Goal: Check status: Check status

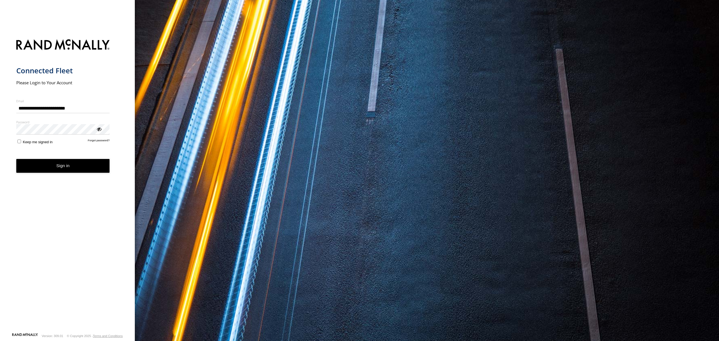
click at [66, 169] on button "Sign in" at bounding box center [62, 166] width 93 height 14
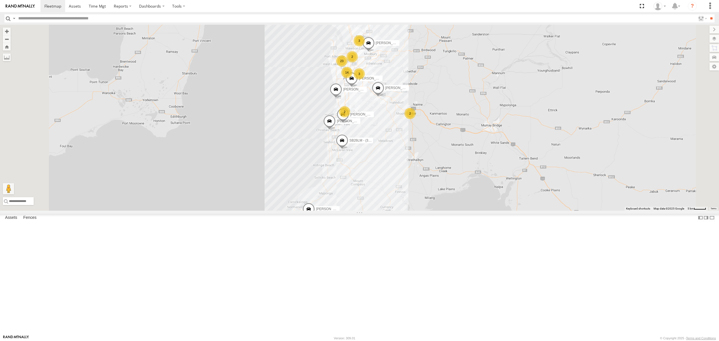
click at [0, 0] on div "S254CLT - [PERSON_NAME]" at bounding box center [0, 0] width 0 height 0
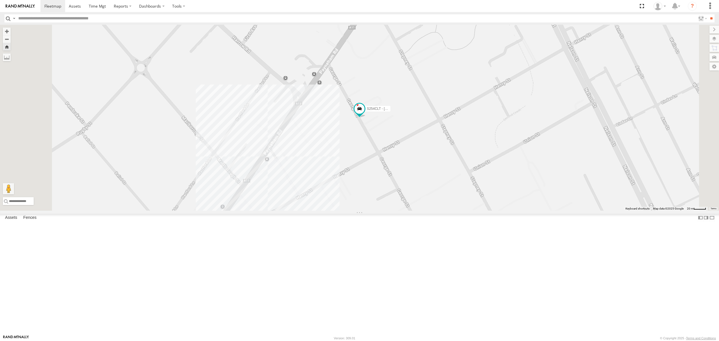
click at [0, 0] on div "S348CAH - [PERSON_NAME]" at bounding box center [0, 0] width 0 height 0
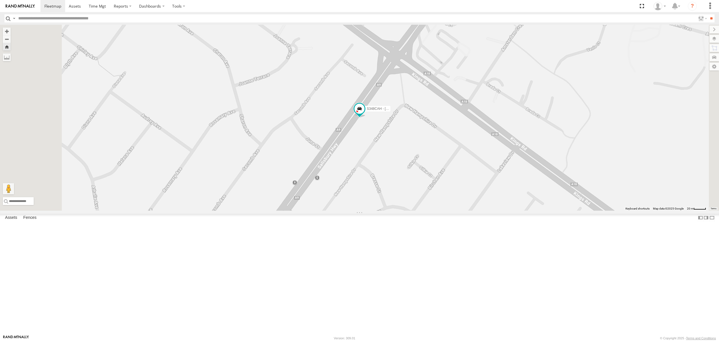
click at [0, 0] on div "SB25LM - (6P HINO) R6 All Assets" at bounding box center [0, 0] width 0 height 0
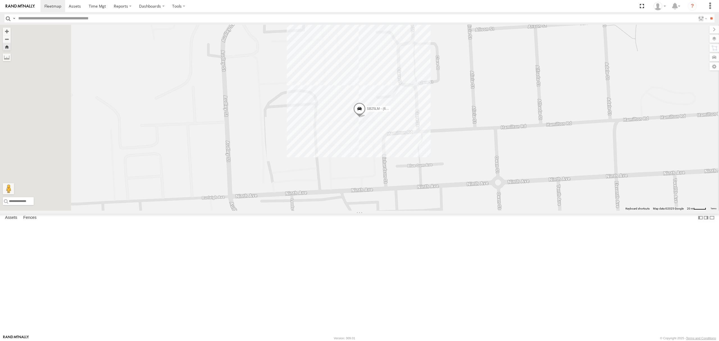
click at [0, 0] on div "All Assets" at bounding box center [0, 0] width 0 height 0
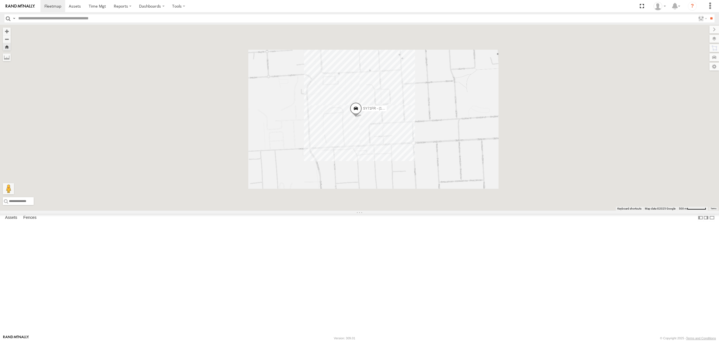
click at [0, 0] on div "S168CSD - Fridge It Spaceship All Assets" at bounding box center [0, 0] width 0 height 0
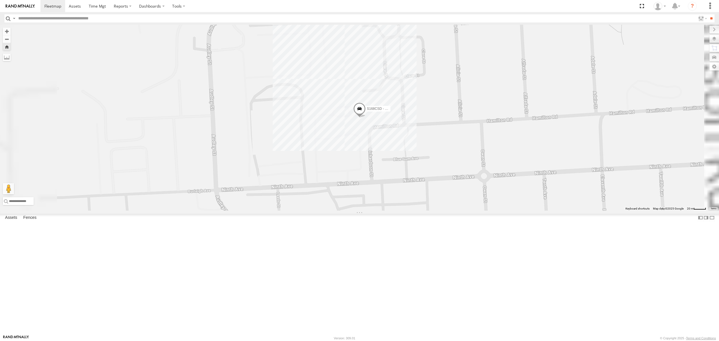
click at [0, 0] on div "S264CKI - Fridge It Crafter" at bounding box center [0, 0] width 0 height 0
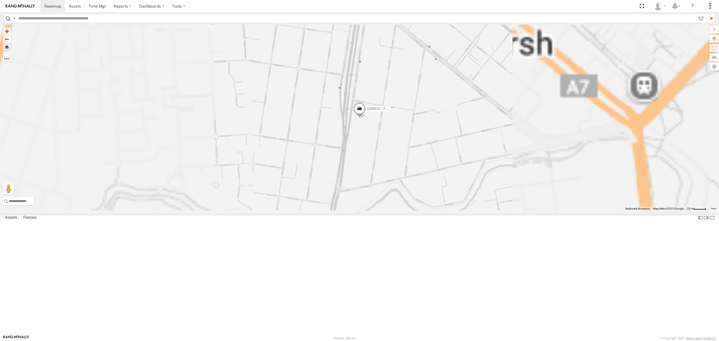
click at [0, 0] on div "SB26LM - (3P HINO) R7" at bounding box center [0, 0] width 0 height 0
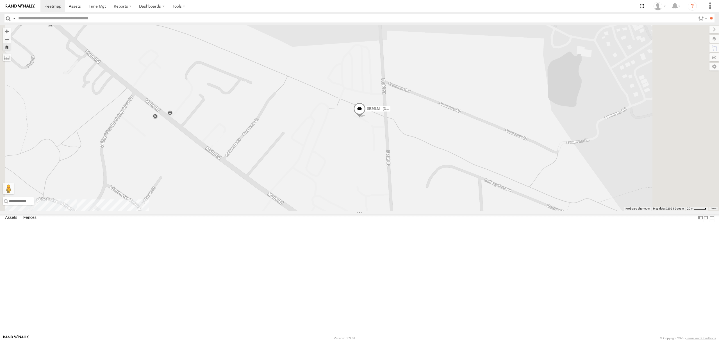
click at [0, 0] on div "S254CLT - [PERSON_NAME] All Assets" at bounding box center [0, 0] width 0 height 0
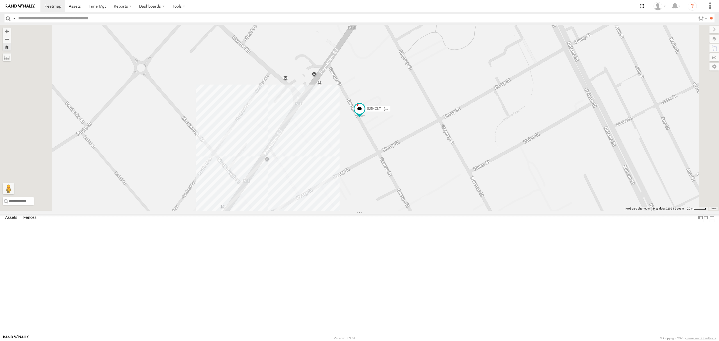
click at [0, 0] on div "All Assets" at bounding box center [0, 0] width 0 height 0
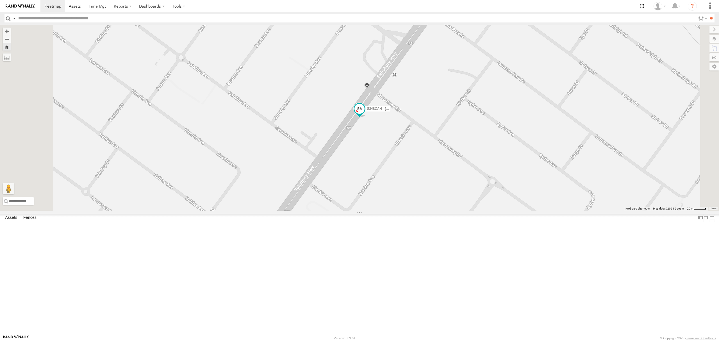
click at [364, 114] on span at bounding box center [359, 109] width 10 height 10
click at [379, 211] on div "S348CAH - [PERSON_NAME] S348CAH - [PERSON_NAME] All Assets [GEOGRAPHIC_DATA] -3…" at bounding box center [359, 118] width 719 height 186
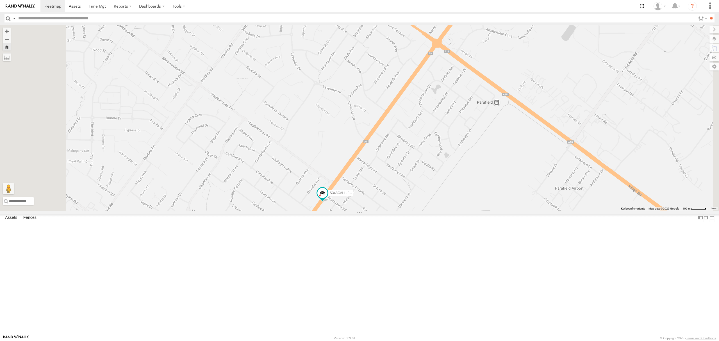
click at [0, 0] on div "All Assets" at bounding box center [0, 0] width 0 height 0
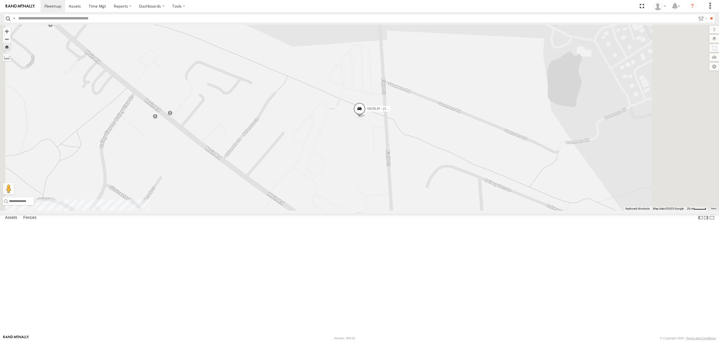
click at [365, 118] on span at bounding box center [359, 109] width 12 height 15
click at [424, 211] on div "SB26LM - (3P HINO) R7 SB26LM - (3P HINO) R7 All Assets Coast To Vines Rail [GEO…" at bounding box center [359, 118] width 719 height 186
click at [0, 0] on div "All Assets" at bounding box center [0, 0] width 0 height 0
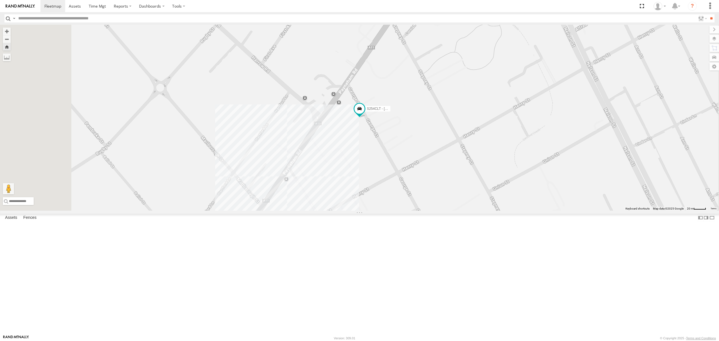
click at [0, 0] on div "S348CAH - [PERSON_NAME] All Assets" at bounding box center [0, 0] width 0 height 0
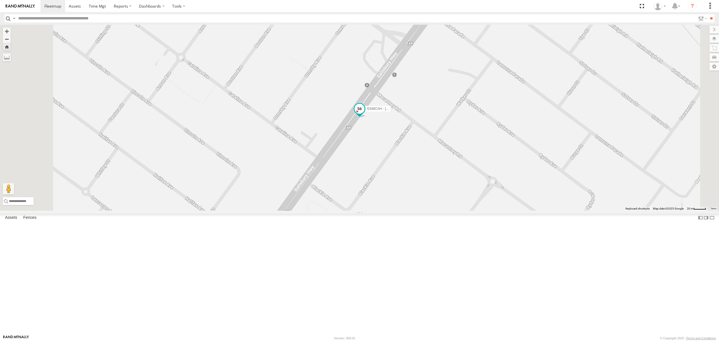
click at [364, 114] on span at bounding box center [359, 109] width 10 height 10
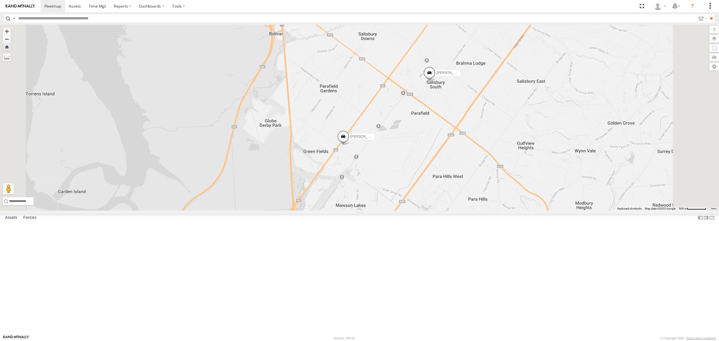
click at [0, 0] on div "S254CLT - [PERSON_NAME] All Assets" at bounding box center [0, 0] width 0 height 0
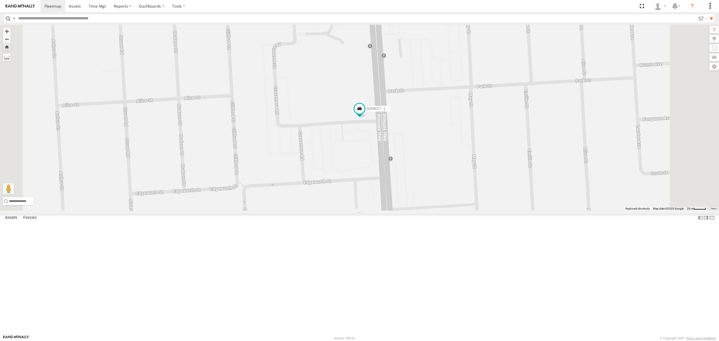
drag, startPoint x: 52, startPoint y: 44, endPoint x: 357, endPoint y: 55, distance: 305.3
click at [0, 0] on div "S348CAH - [PERSON_NAME] All Assets" at bounding box center [0, 0] width 0 height 0
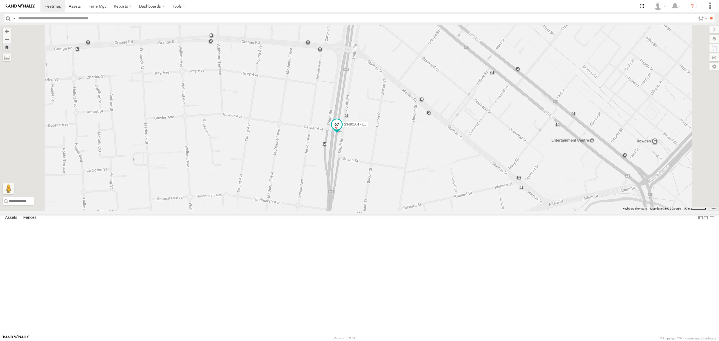
click at [343, 133] on span at bounding box center [336, 125] width 12 height 15
click at [377, 211] on div "S348CAH - [PERSON_NAME] S348CAH - [PERSON_NAME] All Assets [GEOGRAPHIC_DATA] -3…" at bounding box center [359, 118] width 719 height 186
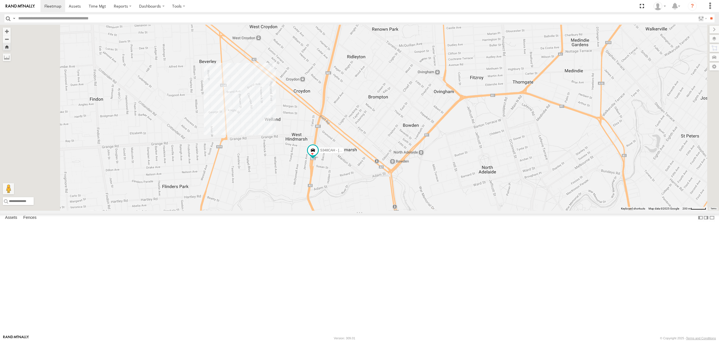
click at [0, 0] on div "SB26LM - (3P HINO) R7" at bounding box center [0, 0] width 0 height 0
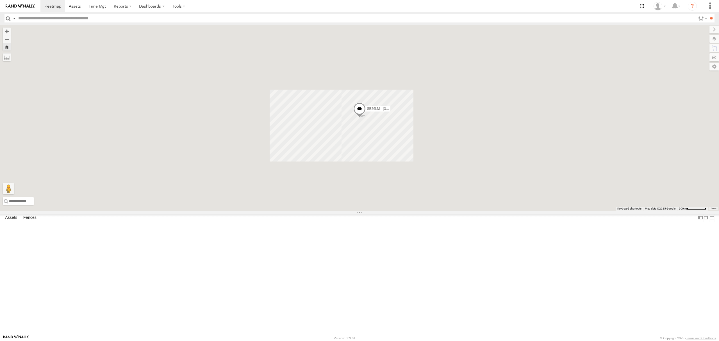
click at [0, 0] on div "All Assets" at bounding box center [0, 0] width 0 height 0
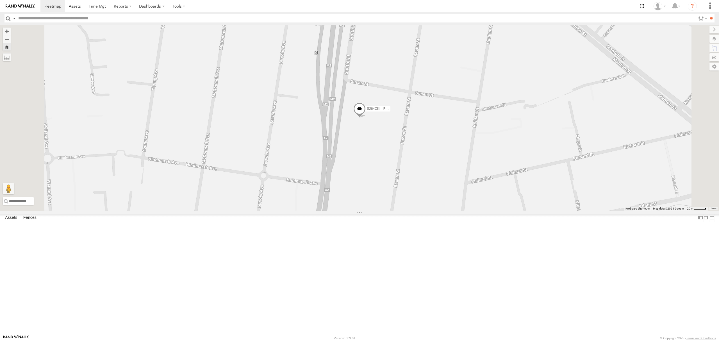
click at [0, 0] on div "S168CSD - Fridge It Spaceship All Assets" at bounding box center [0, 0] width 0 height 0
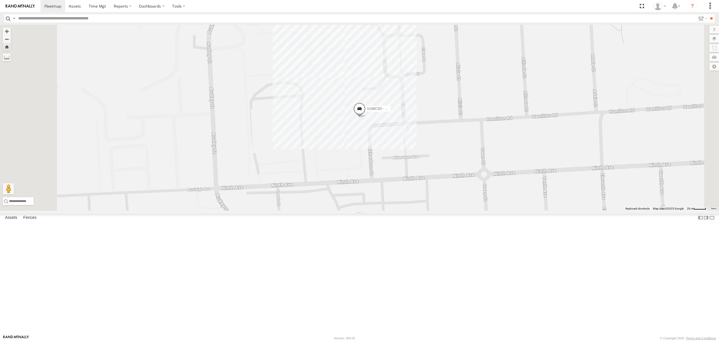
click at [0, 0] on div "S678CGD - Fridge It Sprinter All Assets" at bounding box center [0, 0] width 0 height 0
click at [0, 0] on div "[PERSON_NAME]" at bounding box center [0, 0] width 0 height 0
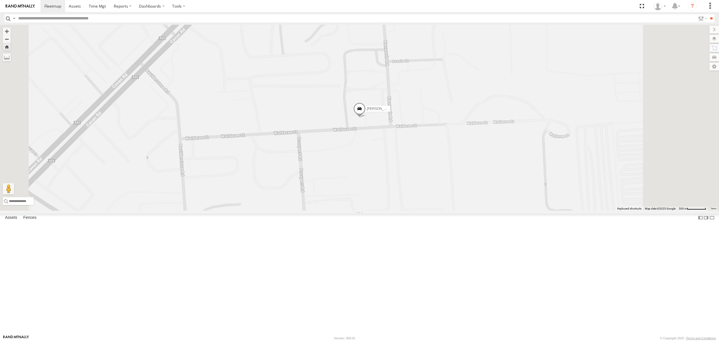
scroll to position [0, 0]
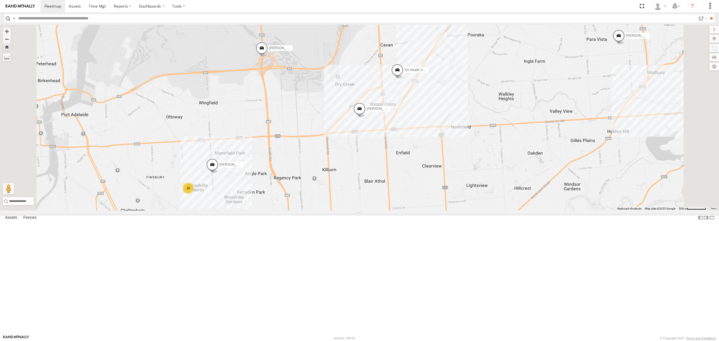
click at [0, 0] on div "SB25LM - (6P HINO) R6" at bounding box center [0, 0] width 0 height 0
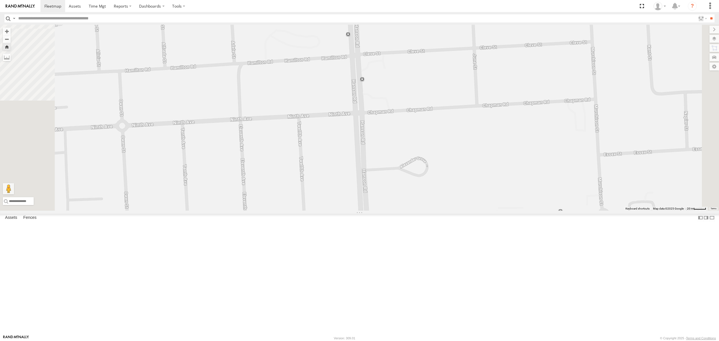
click at [0, 0] on div "All Assets" at bounding box center [0, 0] width 0 height 0
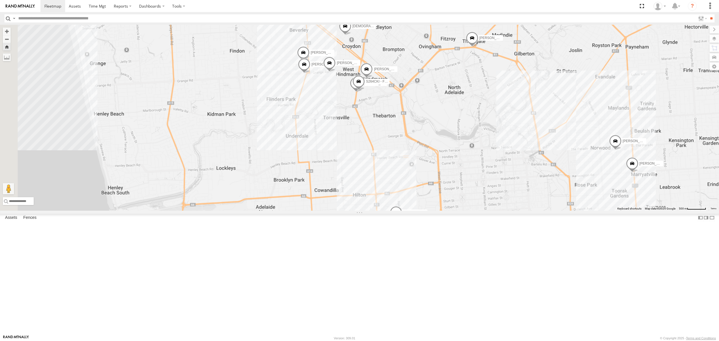
click at [0, 0] on div "All Assets" at bounding box center [0, 0] width 0 height 0
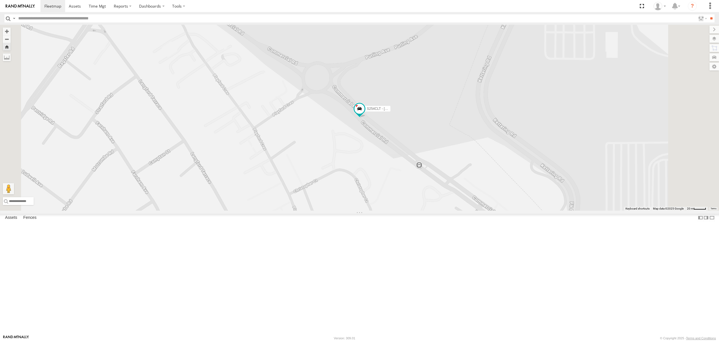
click at [0, 0] on div "S678CGD - Fridge It Sprinter" at bounding box center [0, 0] width 0 height 0
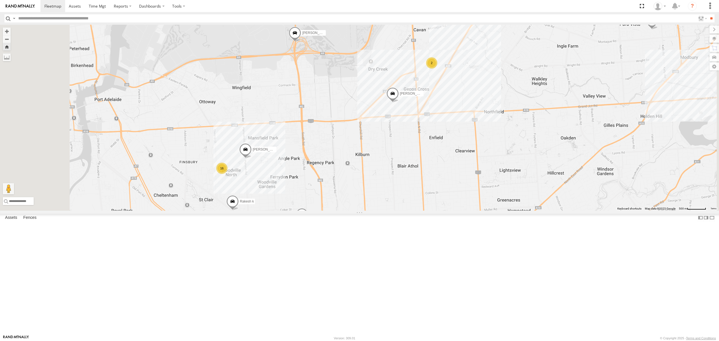
click at [0, 0] on div "All Assets" at bounding box center [0, 0] width 0 height 0
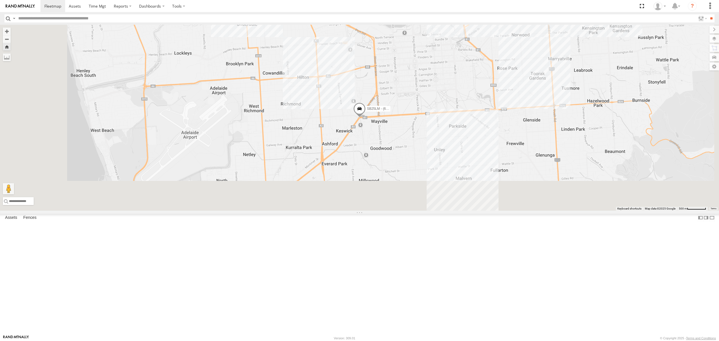
click at [0, 0] on div "All Assets" at bounding box center [0, 0] width 0 height 0
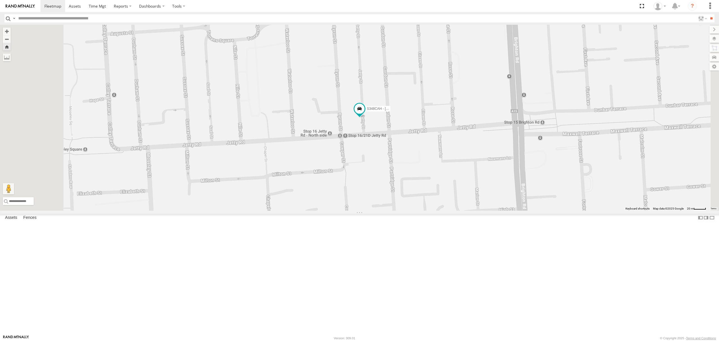
click at [0, 0] on div "-2.8" at bounding box center [0, 0] width 0 height 0
click at [0, 0] on div "14.4" at bounding box center [0, 0] width 0 height 0
click at [0, 0] on div "S254CLT - [PERSON_NAME] All Assets" at bounding box center [0, 0] width 0 height 0
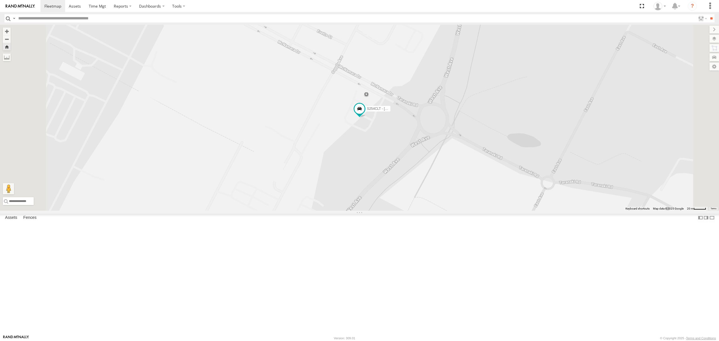
drag, startPoint x: 38, startPoint y: 68, endPoint x: 38, endPoint y: 54, distance: 14.3
click at [0, 0] on div "All Assets" at bounding box center [0, 0] width 0 height 0
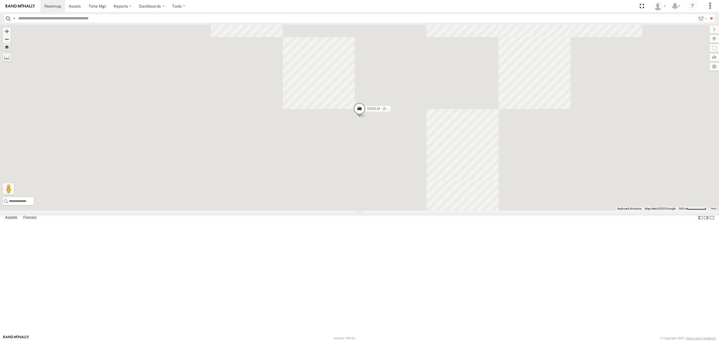
click at [0, 0] on div "All Assets" at bounding box center [0, 0] width 0 height 0
